Goal: Obtain resource: Obtain resource

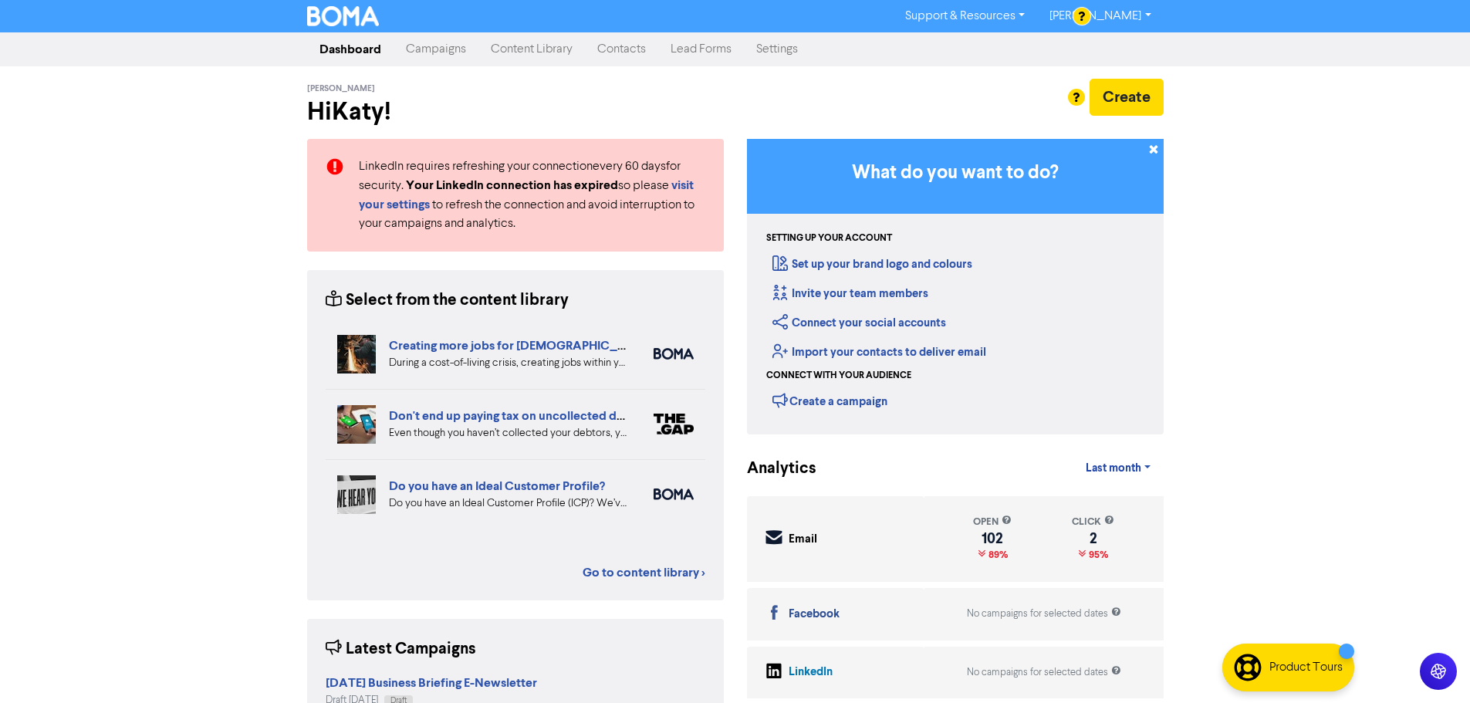
click at [546, 50] on link "Content Library" at bounding box center [532, 49] width 107 height 31
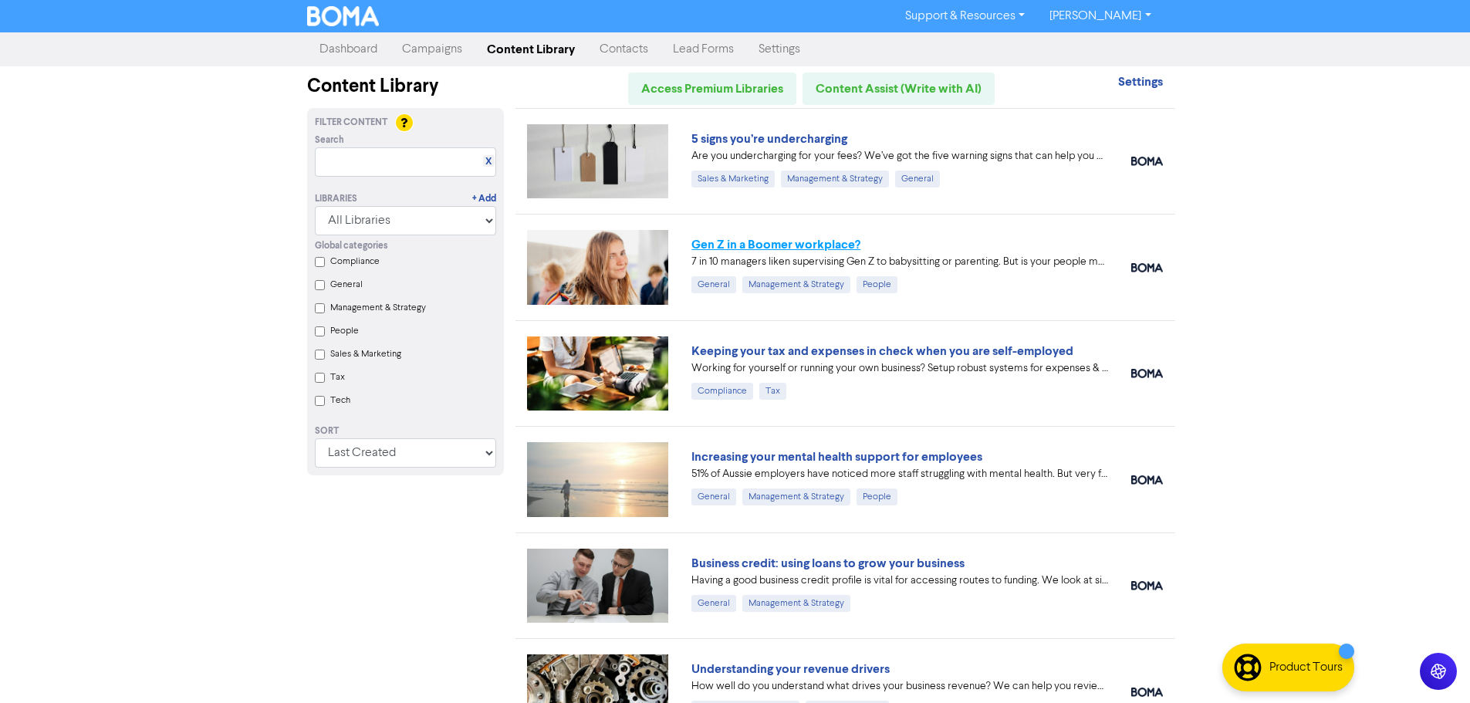
click at [824, 240] on link "Gen Z in a Boomer workplace?" at bounding box center [776, 244] width 169 height 15
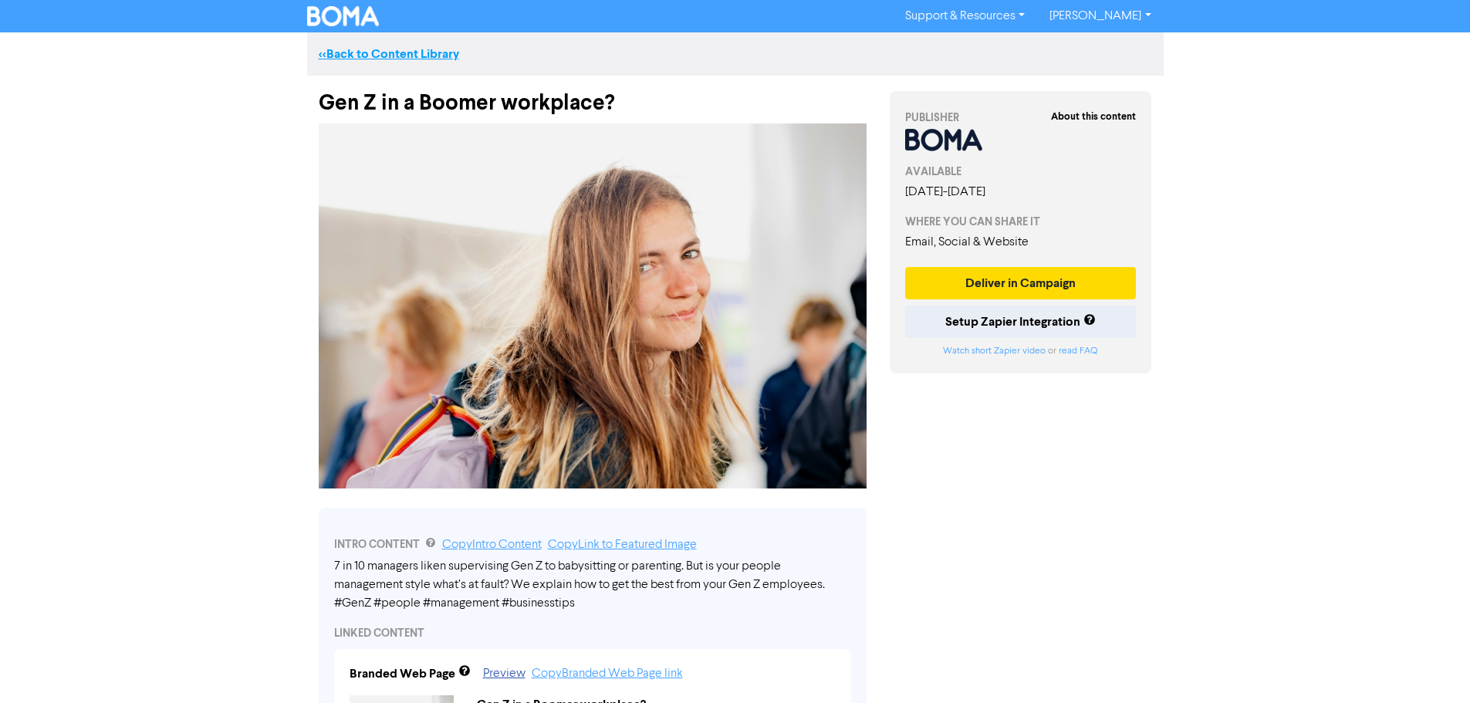
click at [383, 49] on link "<< Back to Content Library" at bounding box center [389, 53] width 140 height 15
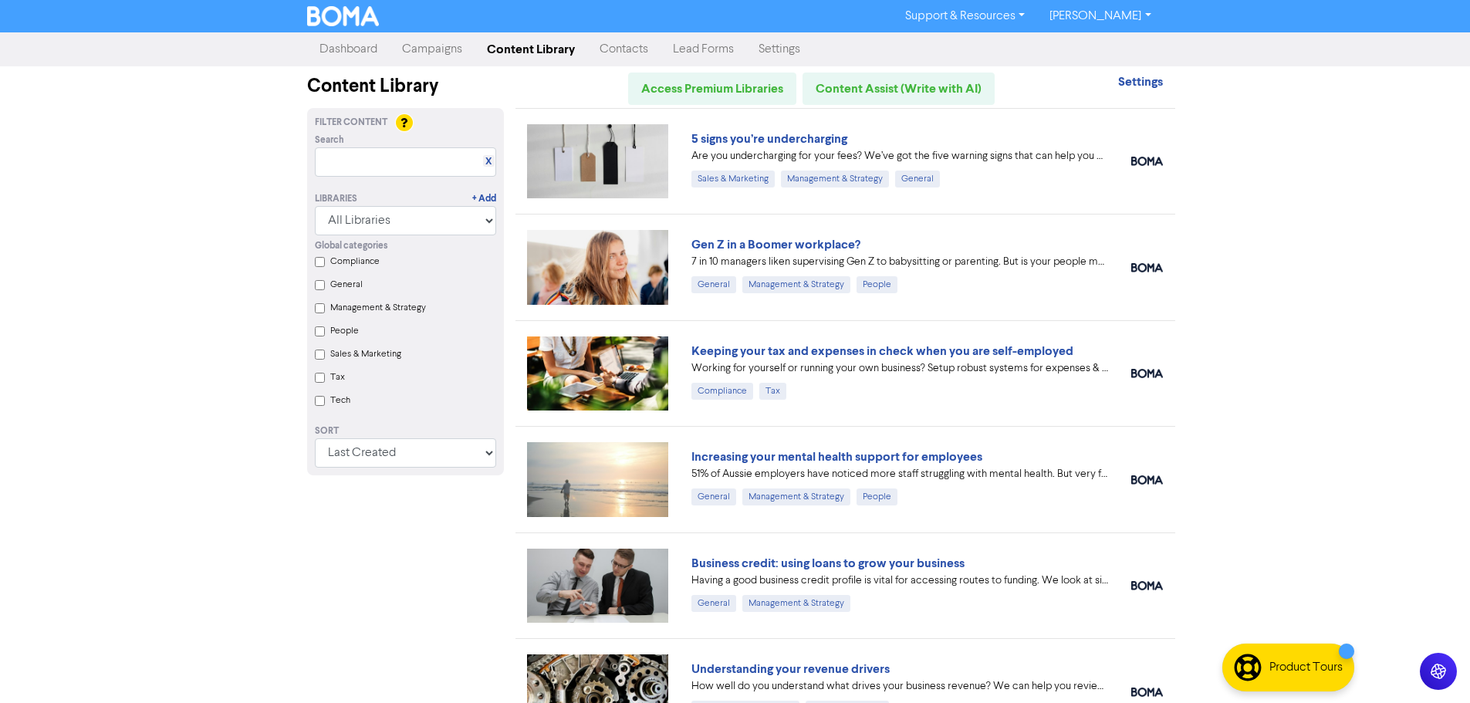
click at [516, 256] on div at bounding box center [598, 267] width 165 height 74
click at [321, 259] on input "Compliance" at bounding box center [320, 262] width 10 height 10
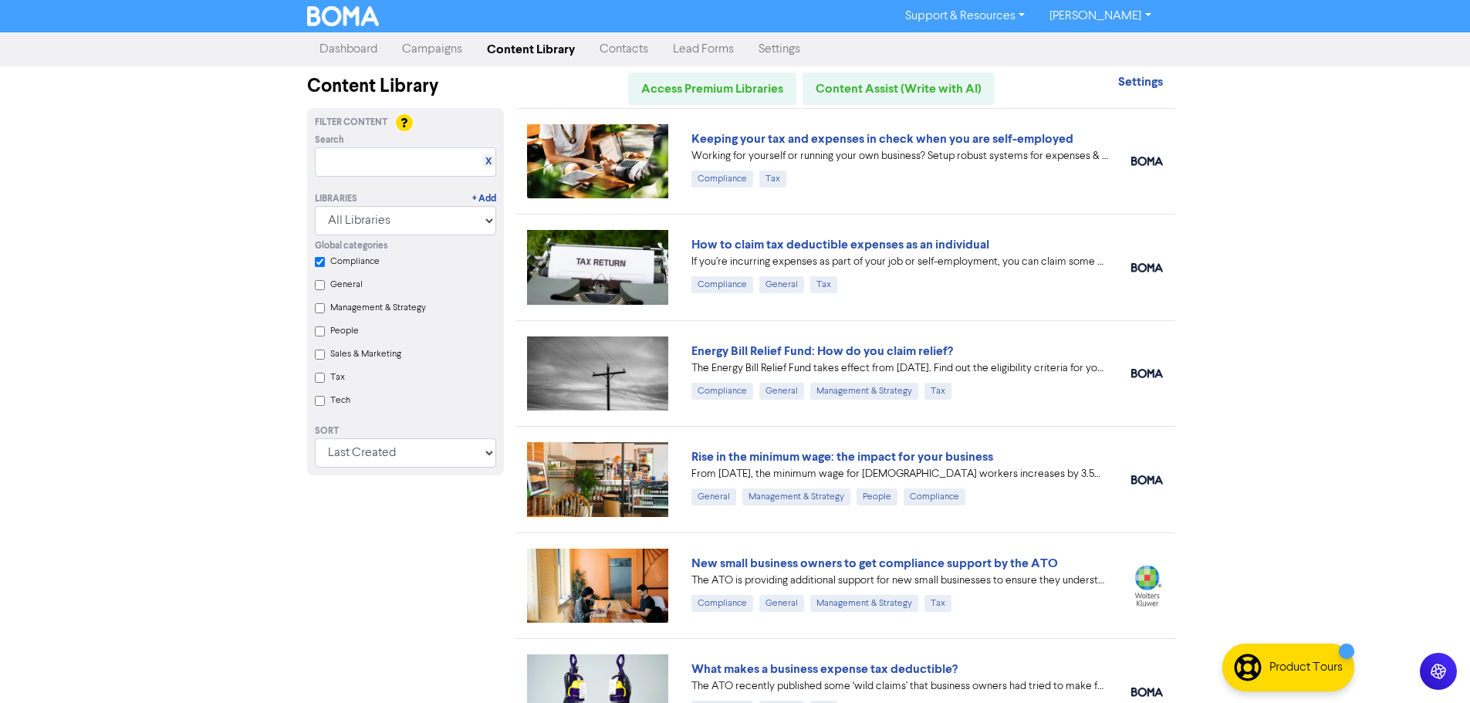
click at [321, 259] on input "Compliance" at bounding box center [320, 262] width 10 height 10
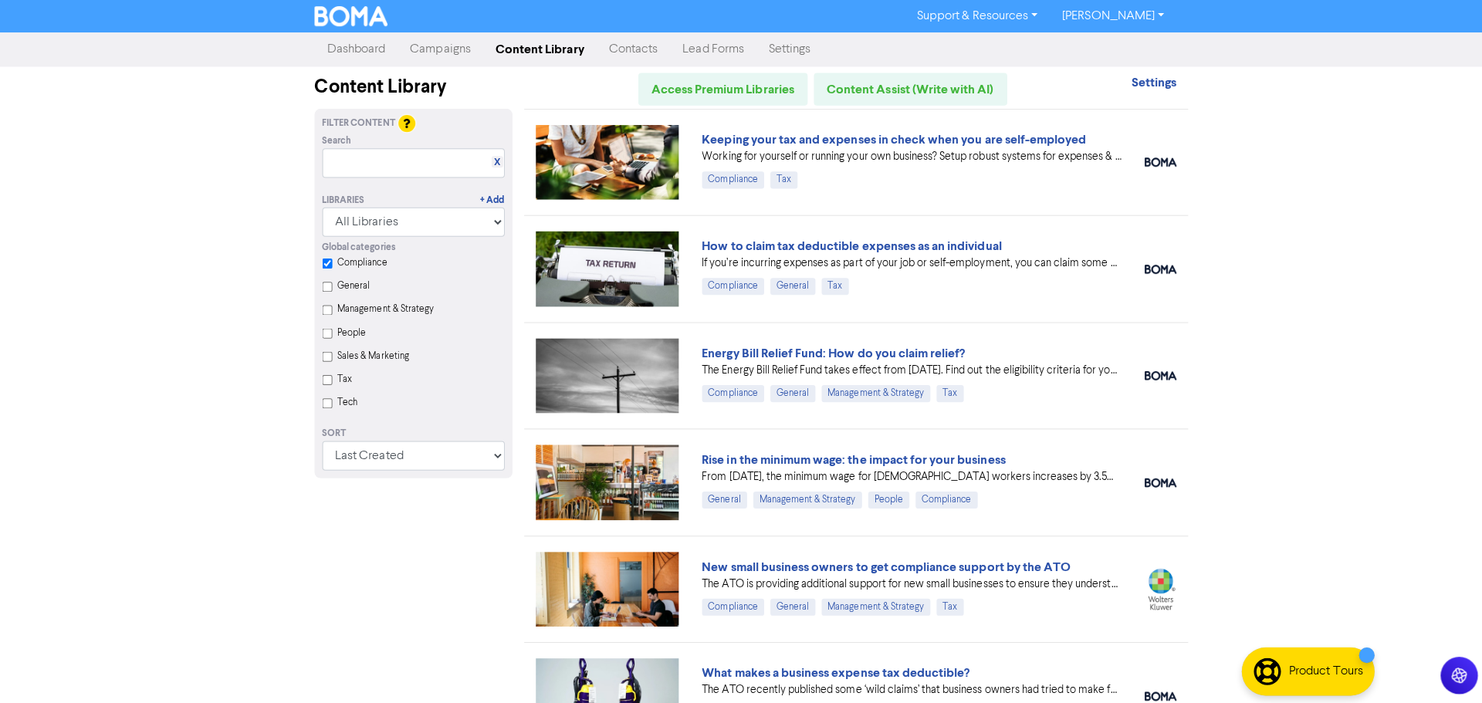
checkbox input "false"
